Goal: Information Seeking & Learning: Learn about a topic

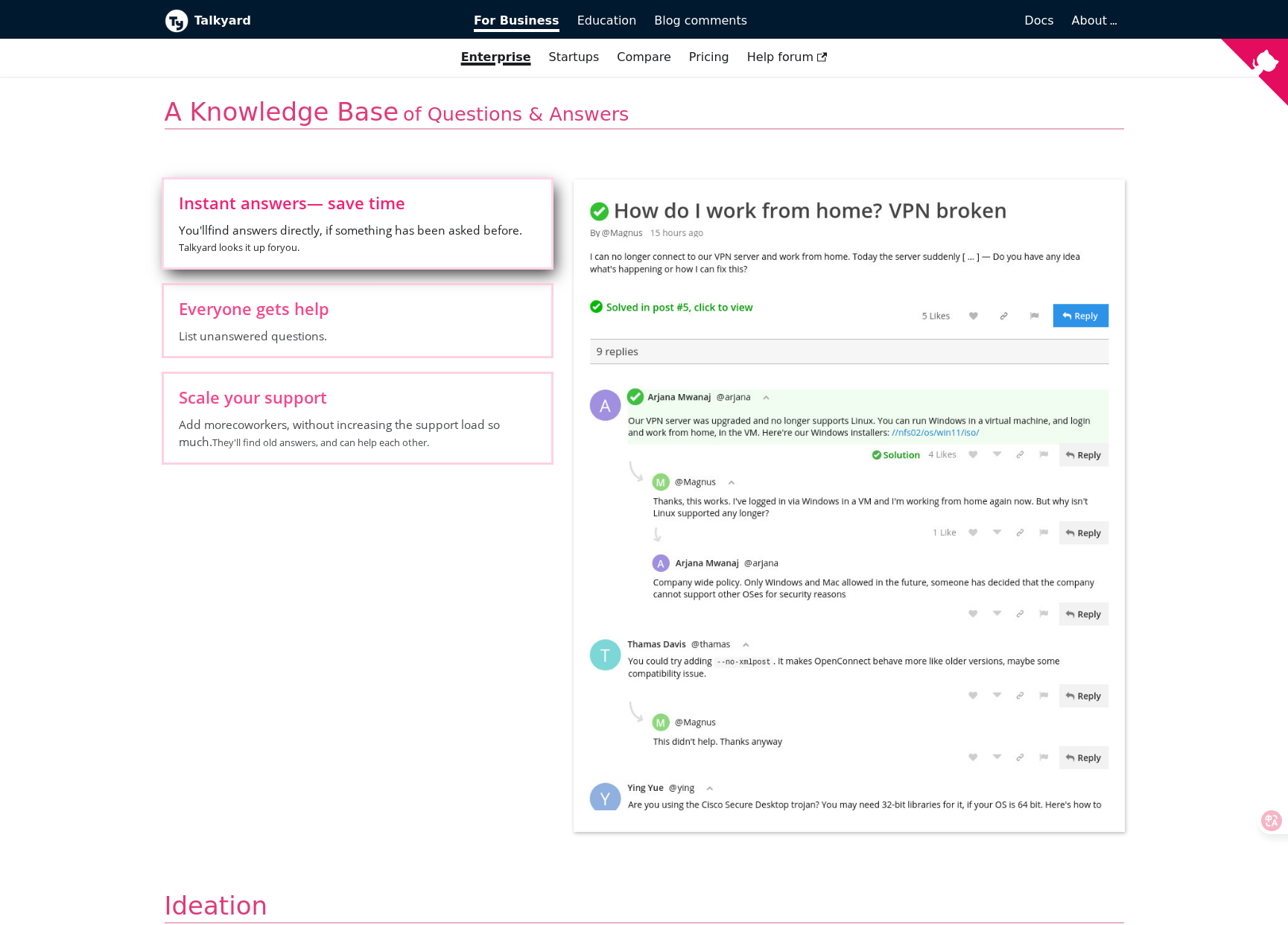
scroll to position [509, 0]
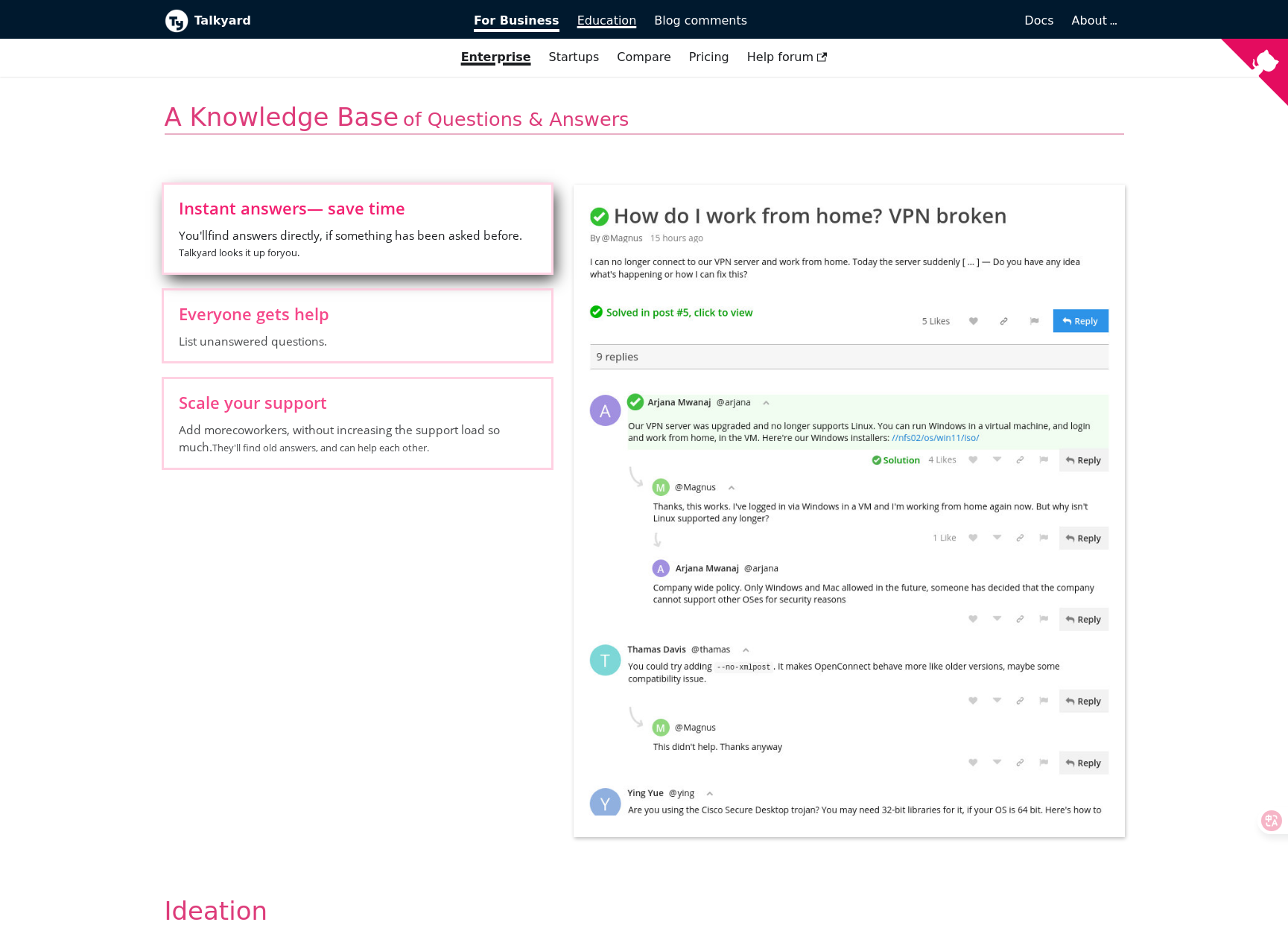
click at [621, 18] on span "Education" at bounding box center [607, 20] width 59 height 14
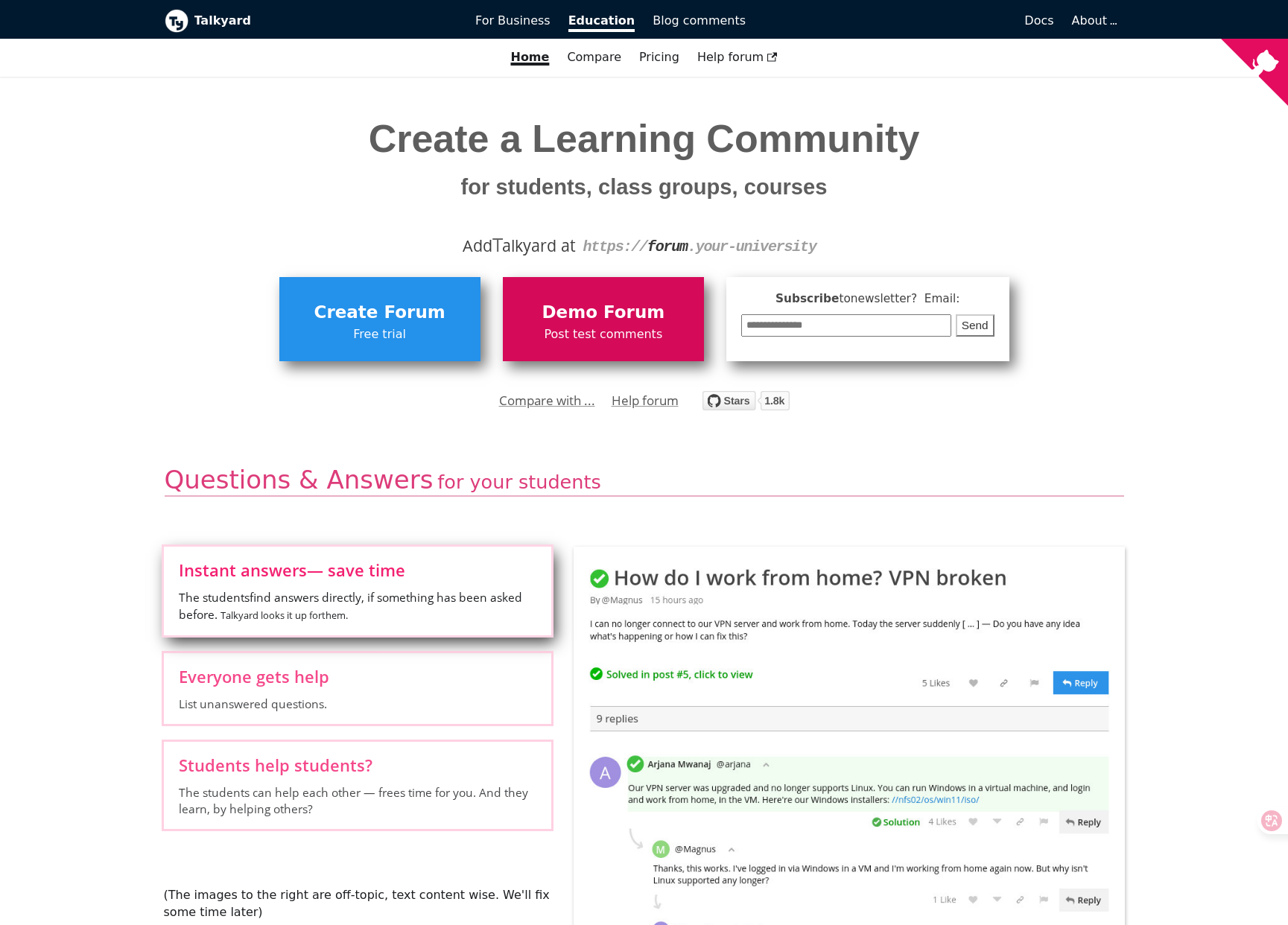
click at [572, 314] on span "Demo Forum" at bounding box center [604, 313] width 186 height 28
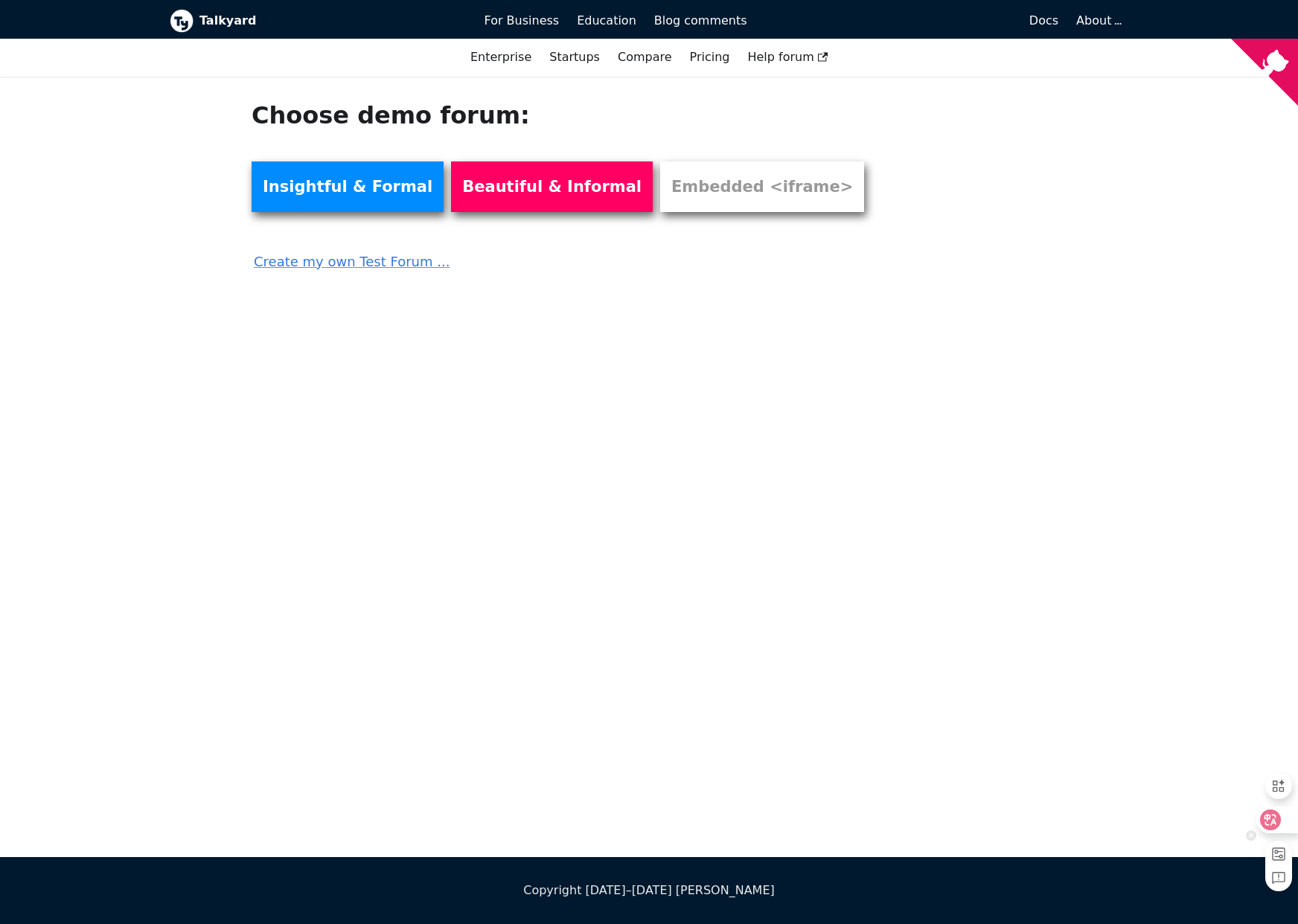
click at [1273, 818] on icon at bounding box center [1270, 819] width 15 height 15
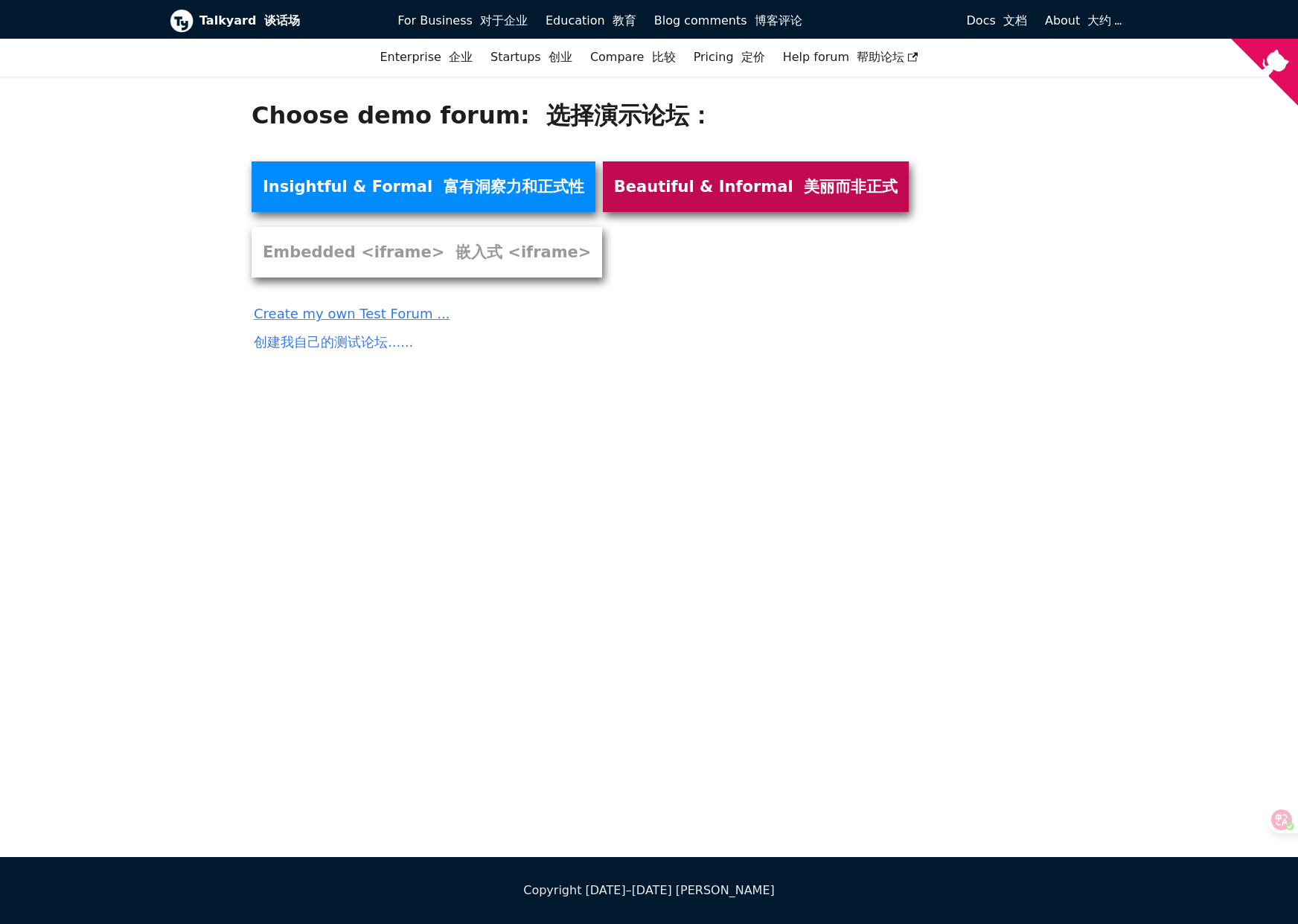
click at [793, 193] on font at bounding box center [799, 186] width 12 height 18
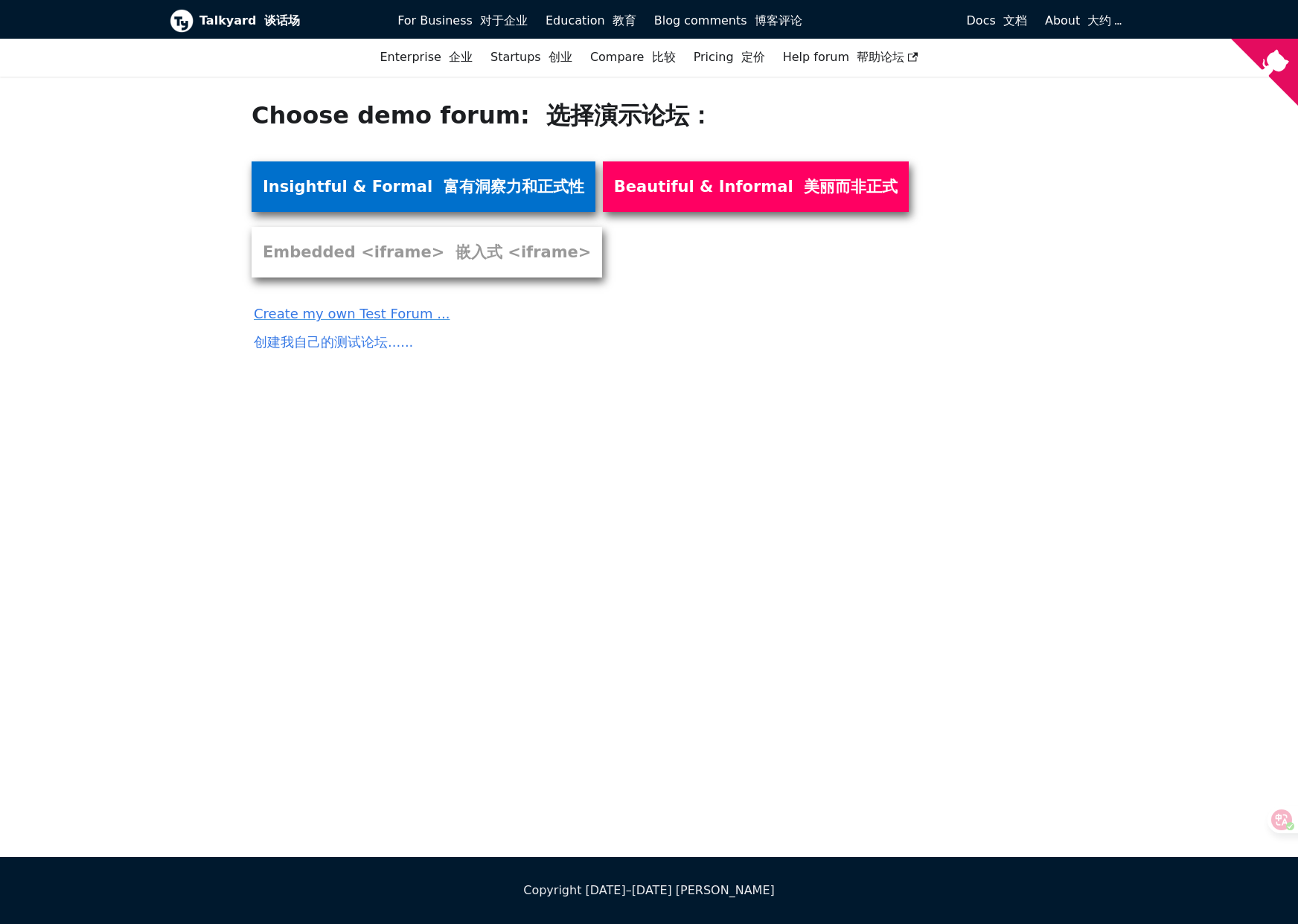
click at [444, 185] on font "富有洞察力和正式性" at bounding box center [514, 186] width 141 height 18
